Goal: Find specific page/section: Find specific page/section

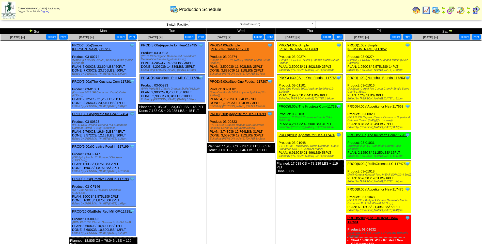
click at [235, 26] on span "GlutenFree (GF)" at bounding box center [250, 24] width 118 height 6
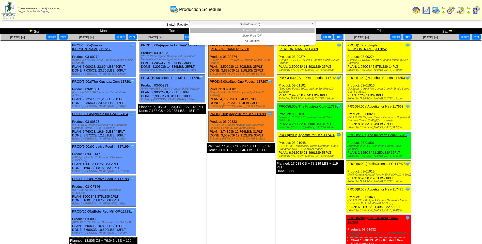
click at [236, 30] on li "FreeFrom (FF)" at bounding box center [252, 30] width 124 height 5
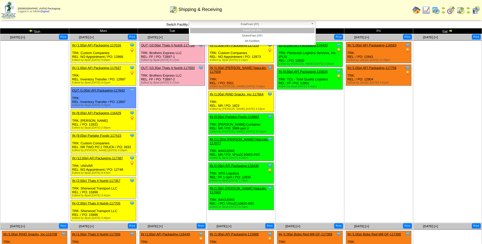
click at [274, 24] on span "FreeFrom (FF)" at bounding box center [250, 24] width 118 height 6
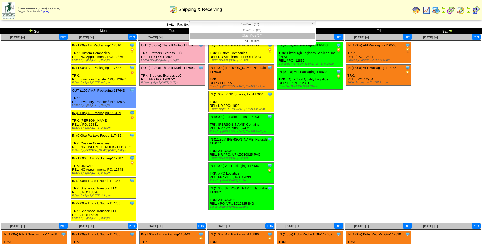
click at [269, 36] on li "GlutenFree (GF)" at bounding box center [252, 35] width 124 height 5
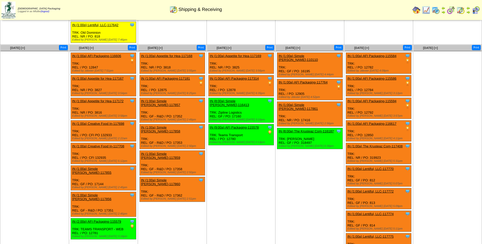
scroll to position [254, 0]
